Goal: Transaction & Acquisition: Subscribe to service/newsletter

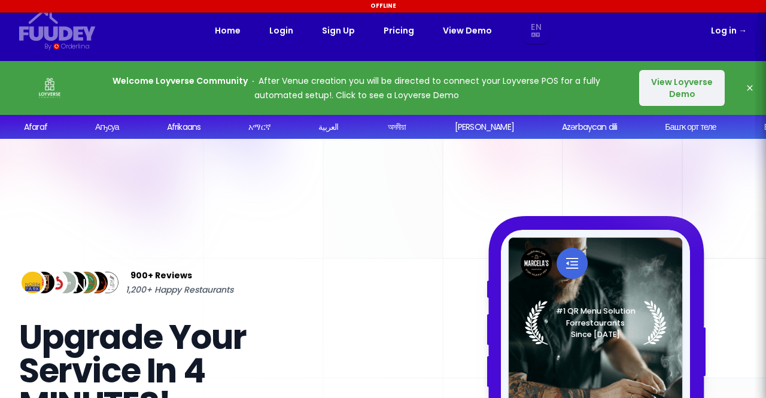
select select "en"
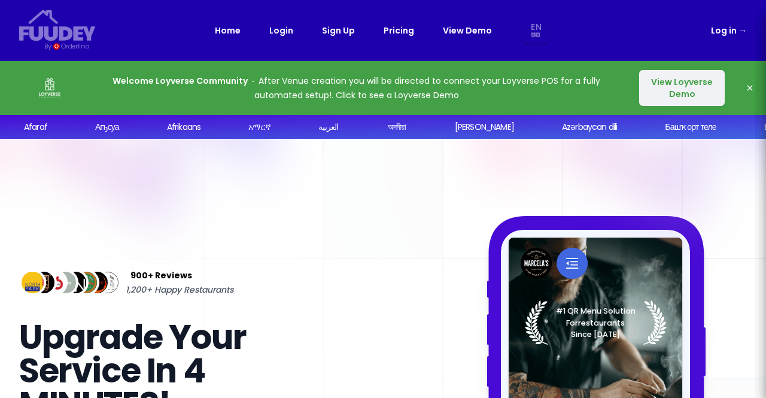
select select "en"
click at [730, 38] on link "Log in →" at bounding box center [729, 30] width 36 height 14
select select "en"
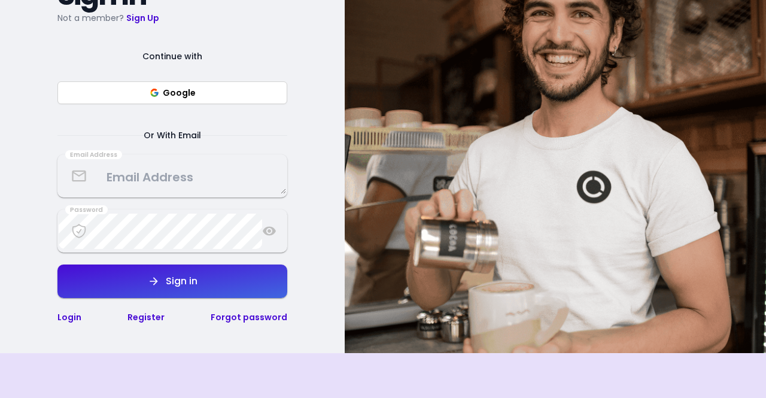
scroll to position [180, 0]
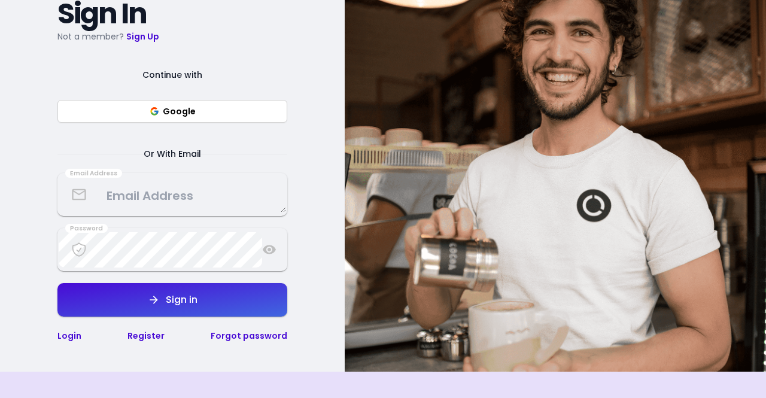
select select "en"
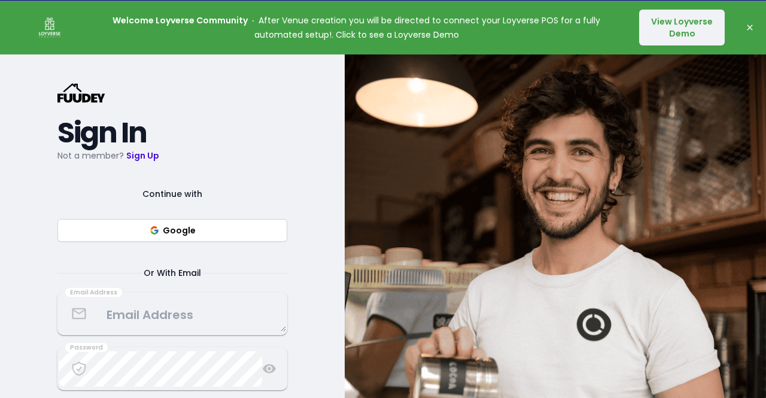
scroll to position [60, 0]
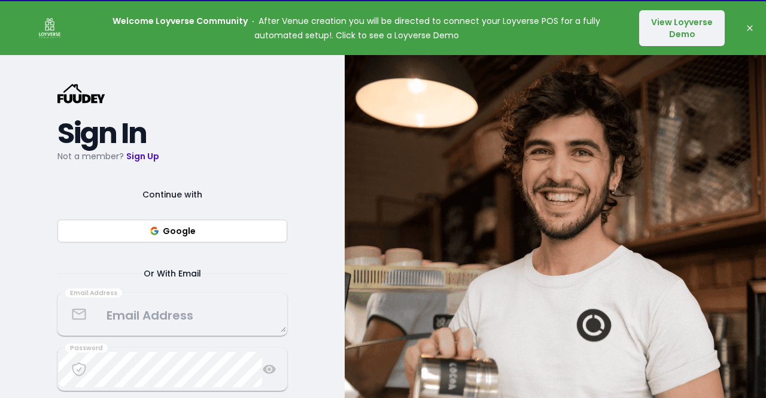
click at [753, 22] on button "Dismiss" at bounding box center [750, 28] width 24 height 24
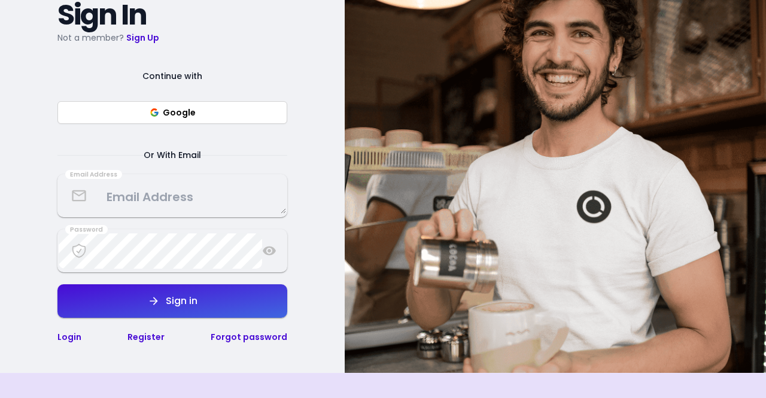
scroll to position [180, 0]
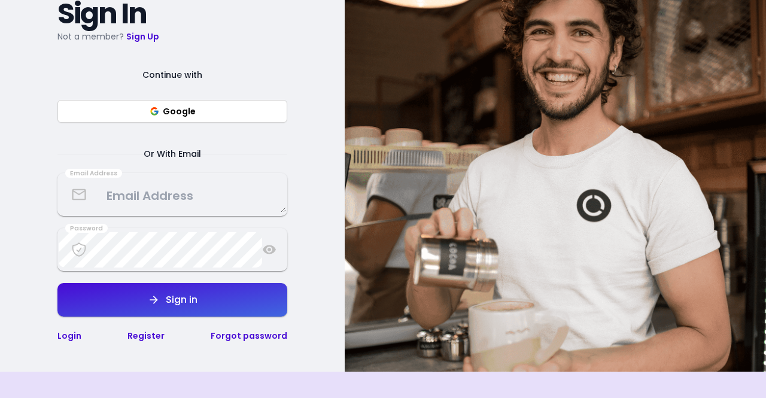
click at [139, 43] on p "Not a member? Sign Up" at bounding box center [172, 36] width 230 height 14
click at [139, 33] on link "Sign Up" at bounding box center [142, 37] width 33 height 12
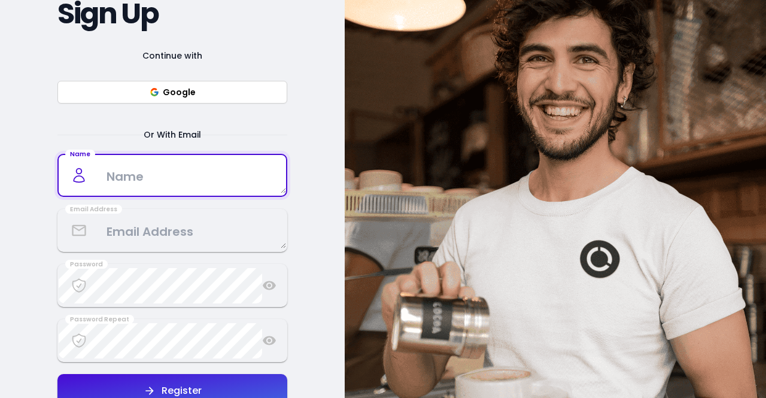
click at [171, 186] on textarea at bounding box center [173, 175] width 228 height 35
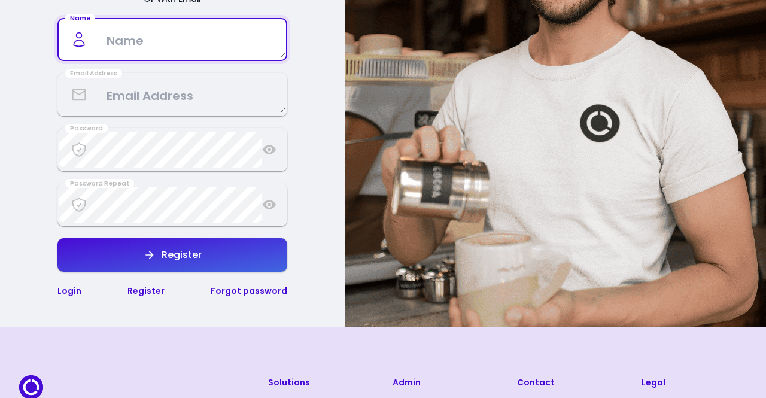
scroll to position [240, 0]
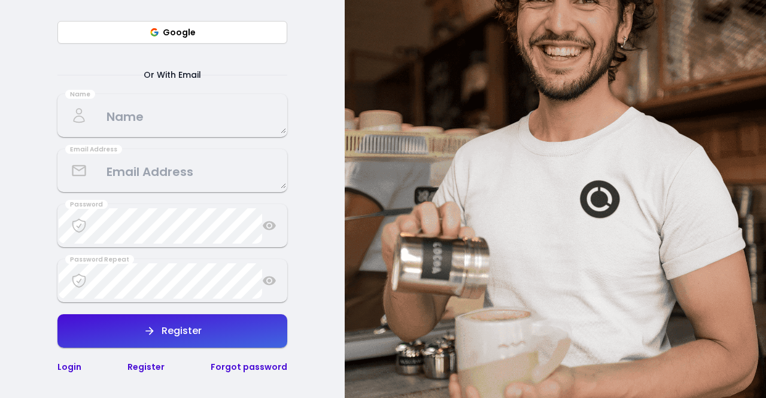
select select "en"
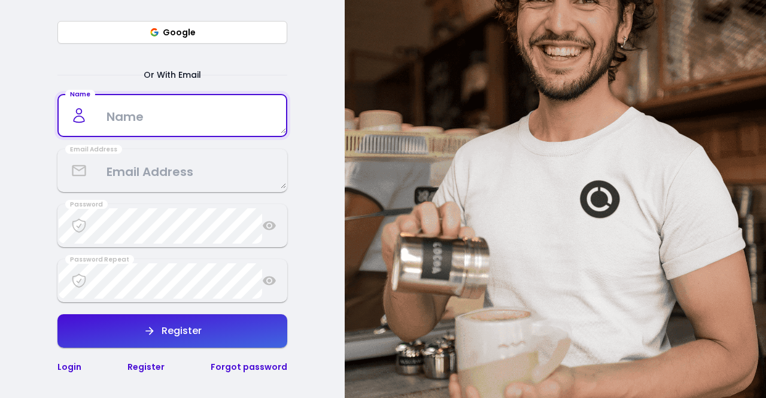
click at [182, 119] on textarea at bounding box center [173, 115] width 228 height 35
type textarea "Always Lapar"
click at [180, 180] on textarea at bounding box center [173, 170] width 228 height 35
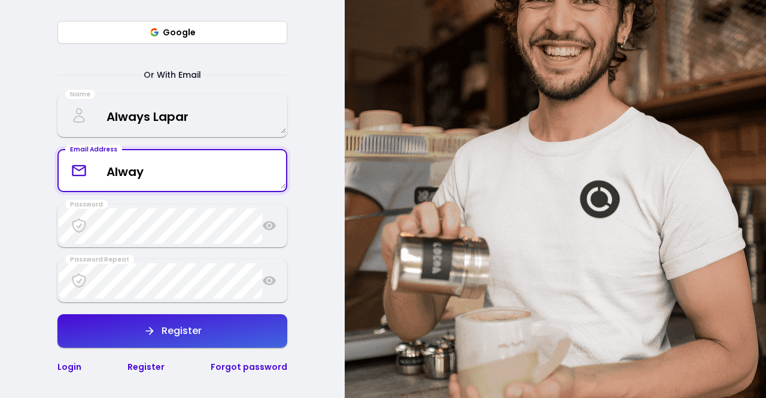
type textarea "Always"
type textarea "[DOMAIN_NAME][EMAIL_ADDRESS][DOMAIN_NAME]"
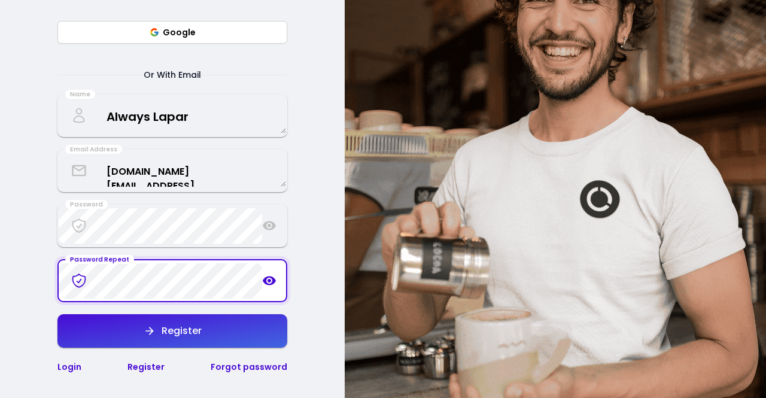
click at [194, 331] on div "Register" at bounding box center [179, 331] width 46 height 10
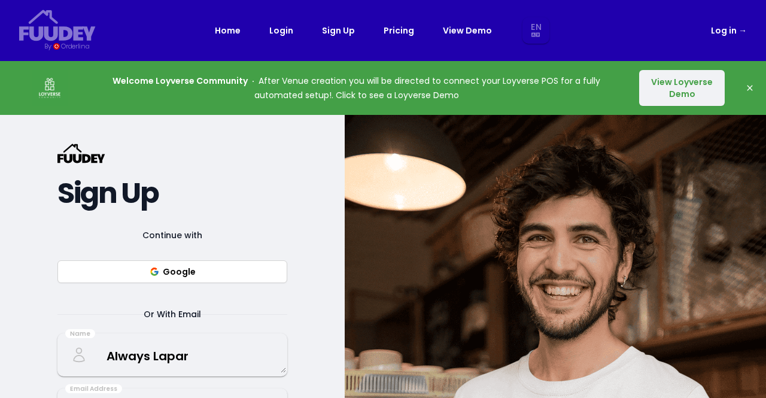
select select "en"
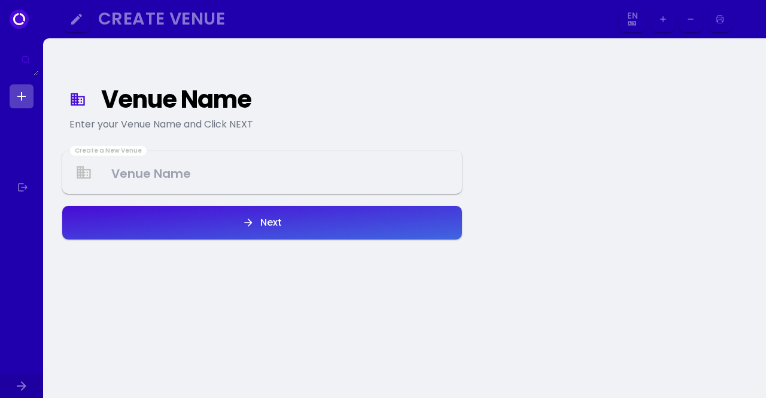
select select "en"
click at [168, 175] on Venue at bounding box center [262, 172] width 398 height 35
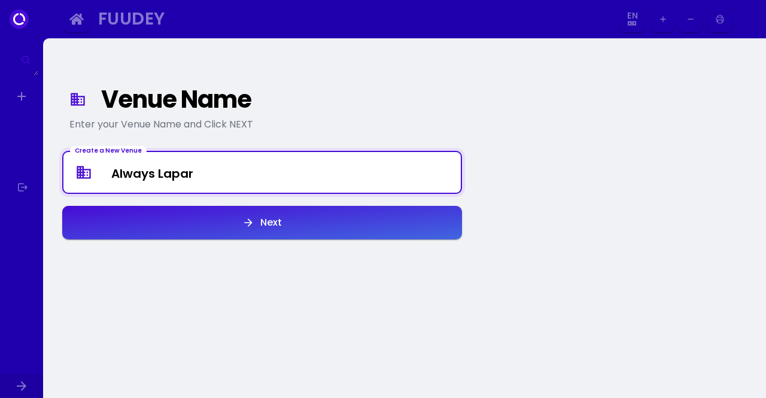
type Venue "Always Lapar"
click at [200, 214] on button "Next" at bounding box center [262, 223] width 400 height 34
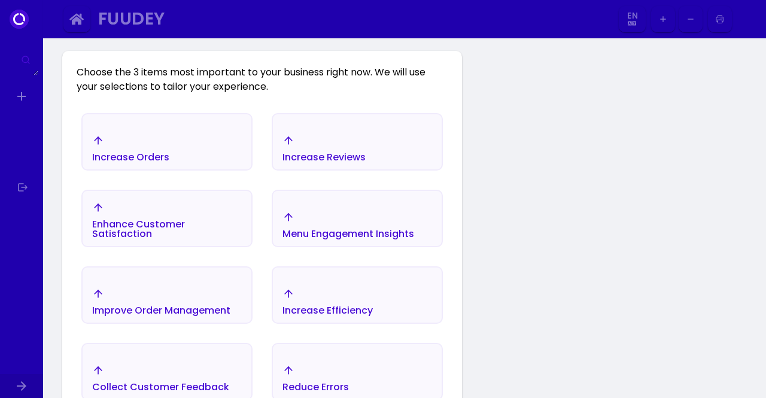
scroll to position [199, 0]
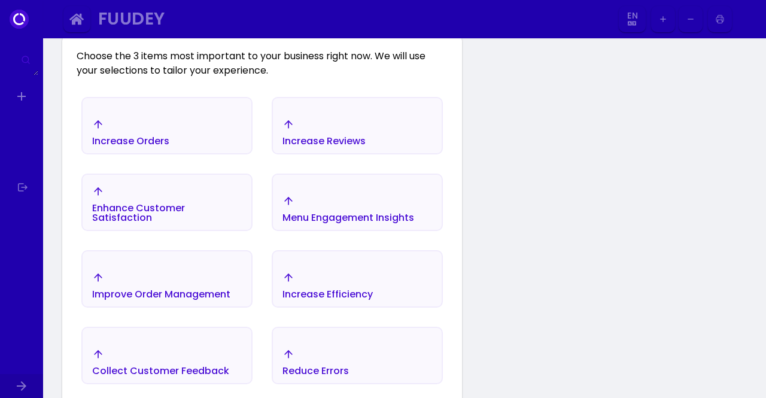
click at [172, 204] on div "Enhance Customer Satisfaction" at bounding box center [167, 213] width 150 height 19
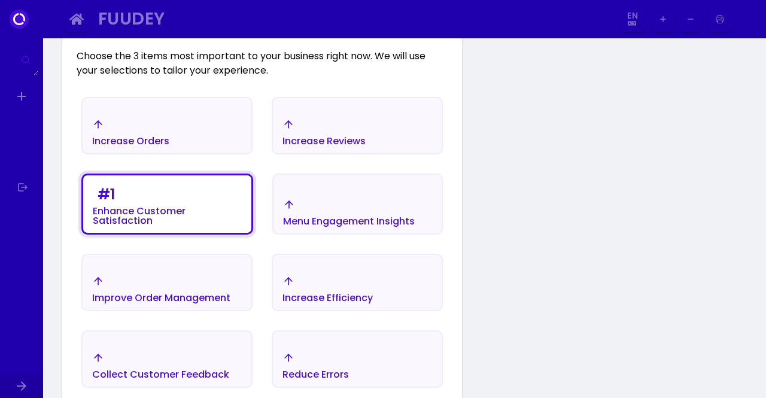
click at [298, 192] on div "Menu Engagement Insights" at bounding box center [358, 213] width 168 height 42
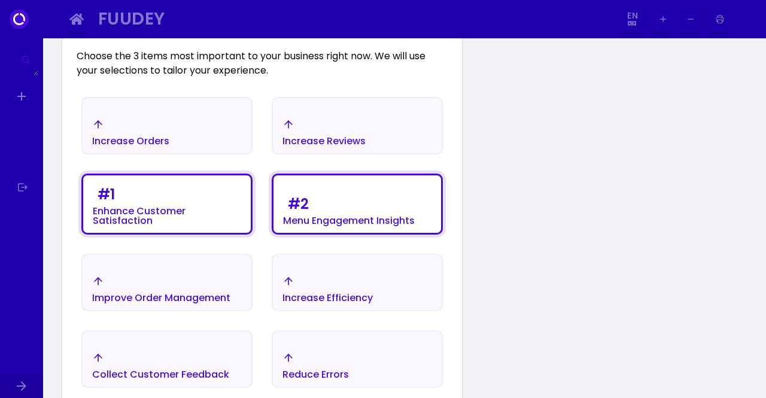
click at [313, 129] on div "Increase Reviews" at bounding box center [324, 133] width 83 height 28
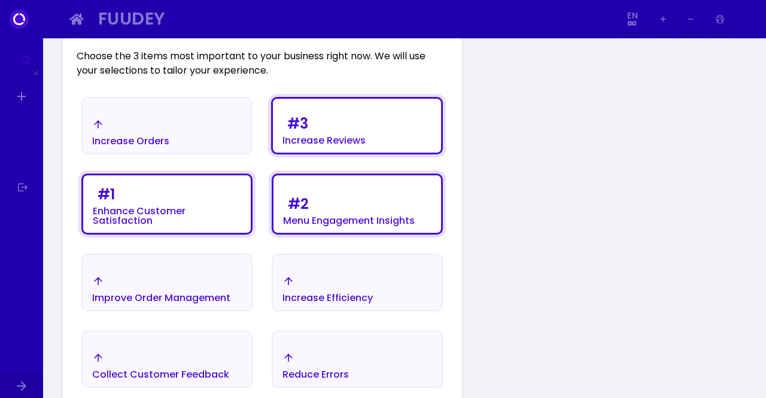
click at [229, 132] on div "Increase Orders" at bounding box center [167, 132] width 168 height 42
drag, startPoint x: 199, startPoint y: 287, endPoint x: 278, endPoint y: 290, distance: 79.1
click at [200, 287] on div "Improve Order Management" at bounding box center [161, 289] width 138 height 28
click at [293, 284] on icon "button" at bounding box center [289, 281] width 12 height 12
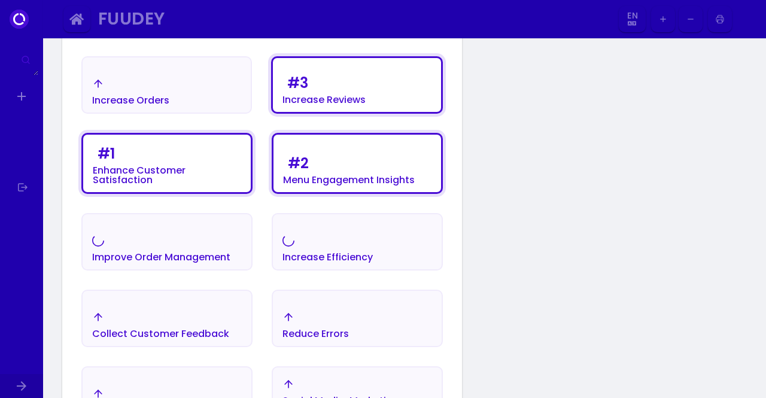
scroll to position [259, 0]
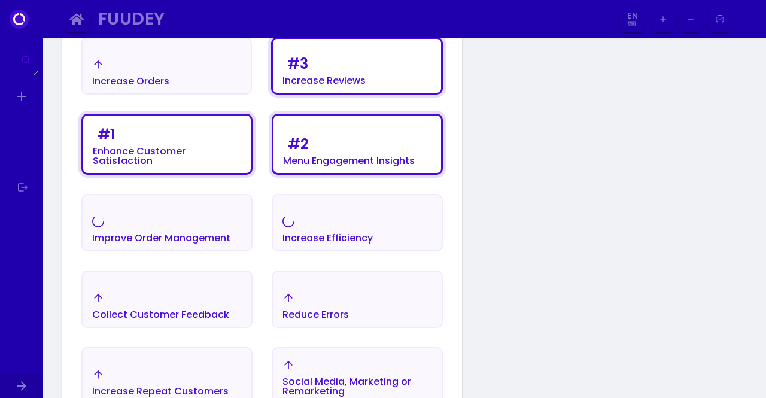
click at [201, 311] on div "Collect Customer Feedback" at bounding box center [160, 315] width 137 height 10
click at [311, 299] on div "Reduce Errors" at bounding box center [316, 306] width 66 height 28
click at [156, 214] on div "Improve Order Management" at bounding box center [167, 229] width 169 height 42
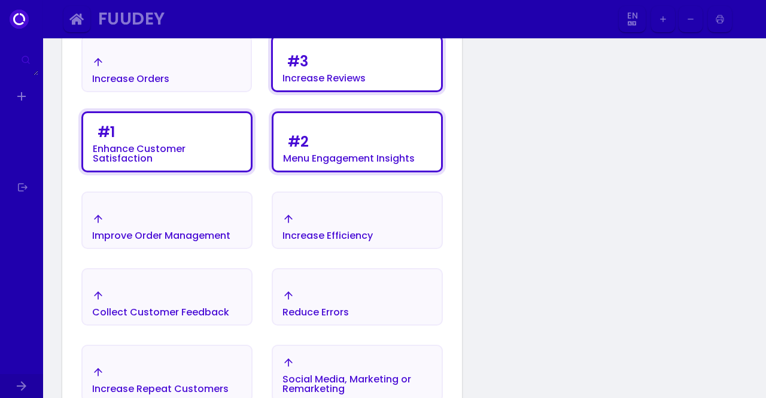
scroll to position [199, 0]
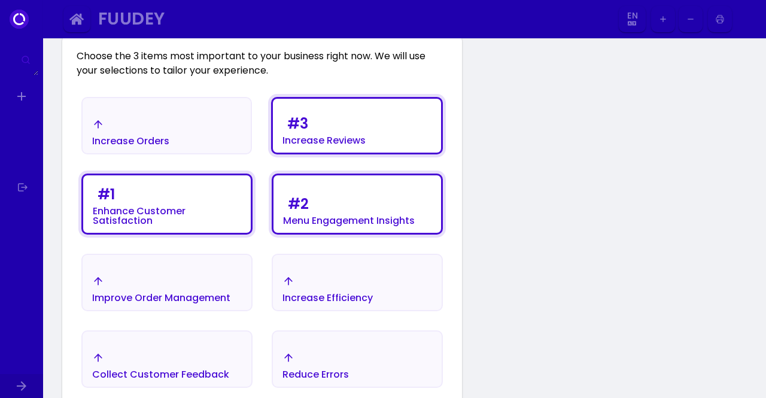
click at [323, 111] on div "# 3 Increase Reviews" at bounding box center [357, 129] width 168 height 48
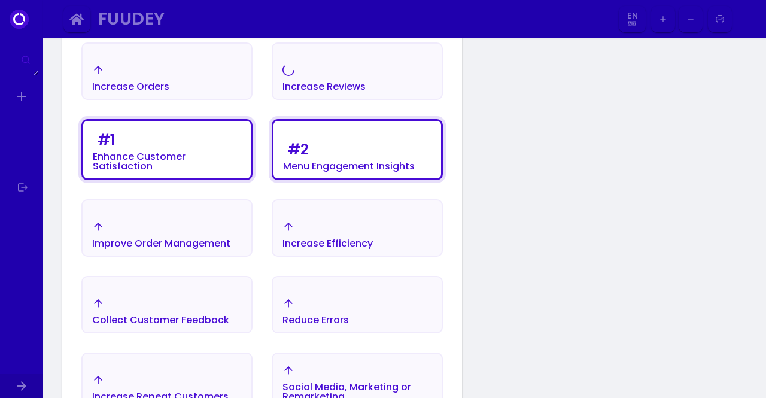
scroll to position [319, 0]
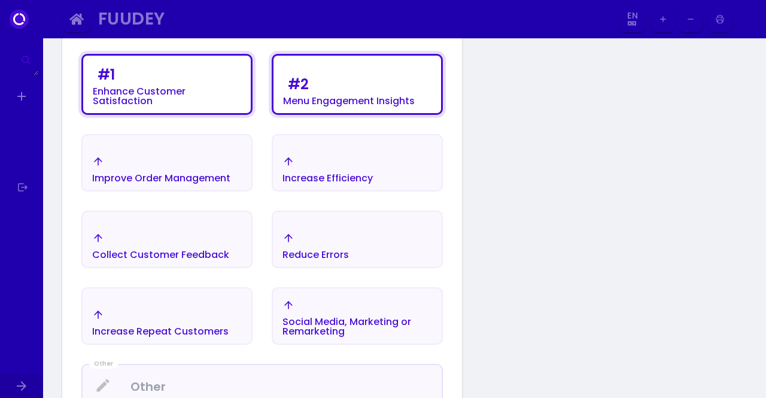
click at [333, 219] on button "Reduce Errors" at bounding box center [357, 239] width 171 height 57
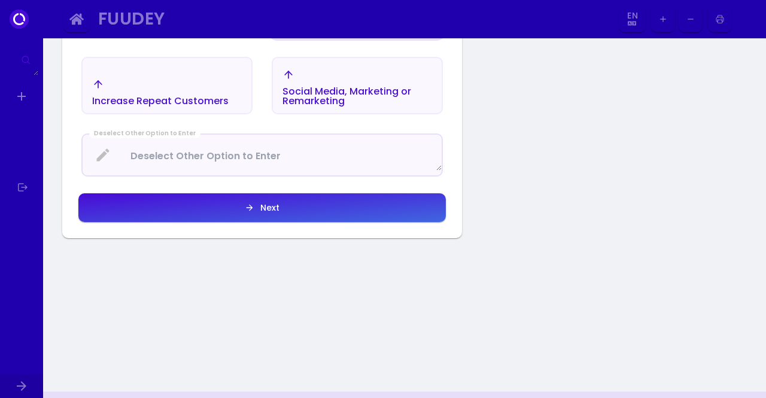
scroll to position [498, 0]
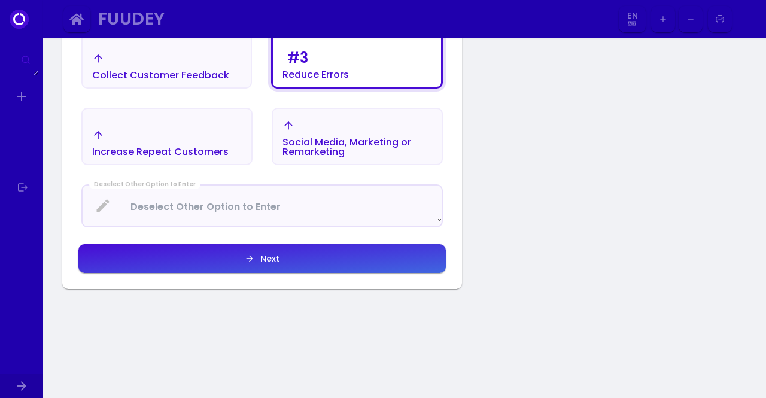
click at [246, 251] on button "Next" at bounding box center [262, 258] width 368 height 29
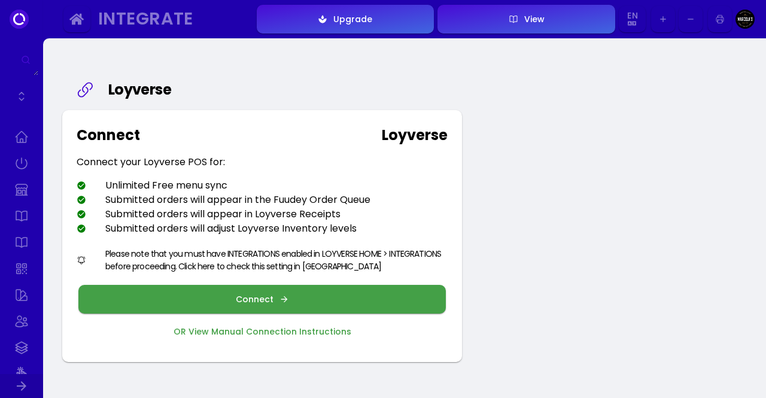
click at [255, 295] on div "Connect" at bounding box center [258, 299] width 44 height 8
